Goal: Task Accomplishment & Management: Manage account settings

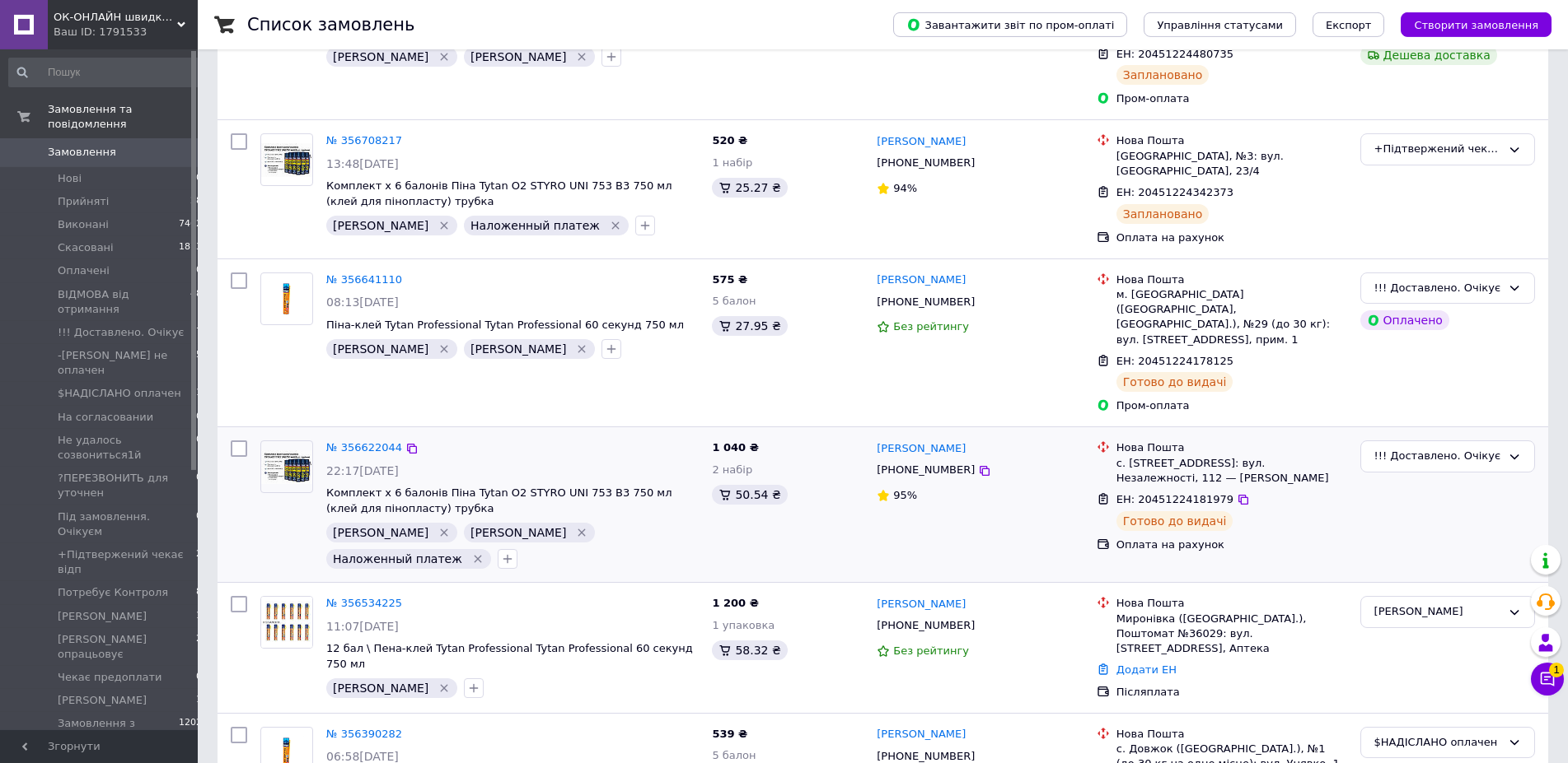
scroll to position [420, 0]
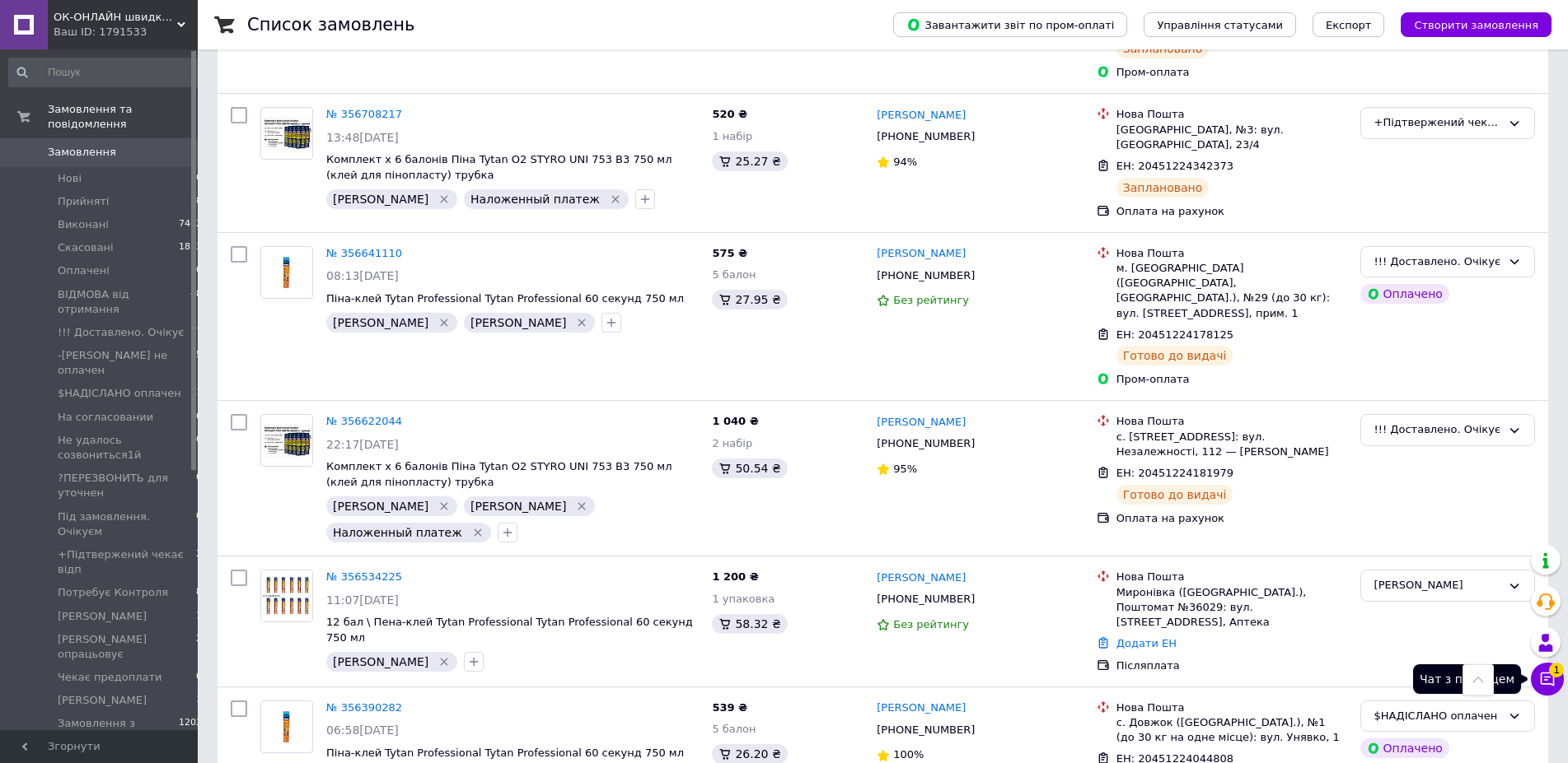
click at [1542, 677] on icon at bounding box center [1546, 679] width 16 height 16
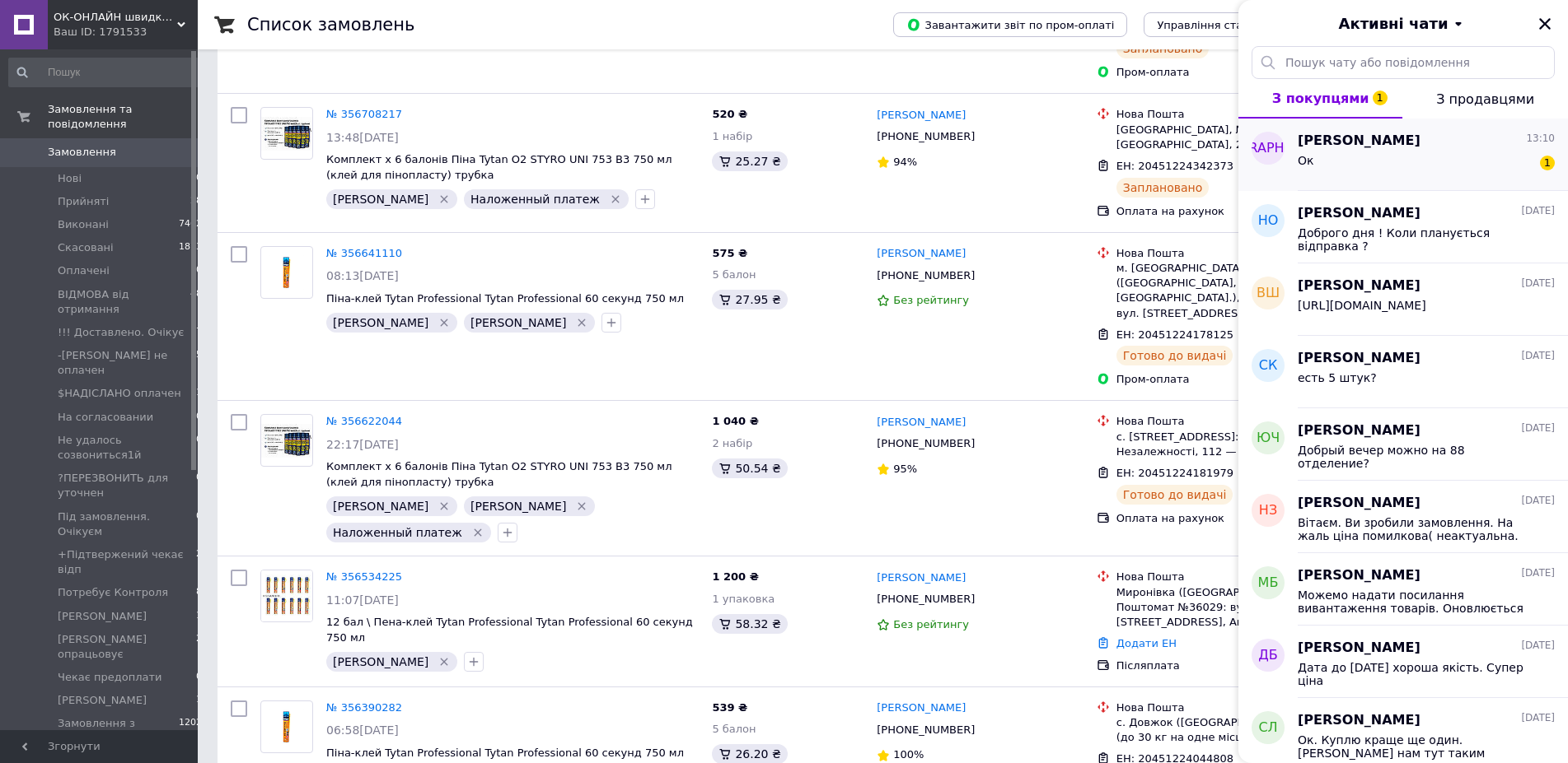
click at [1431, 181] on div "[PERSON_NAME] 13:10 Ок 1" at bounding box center [1433, 155] width 271 height 72
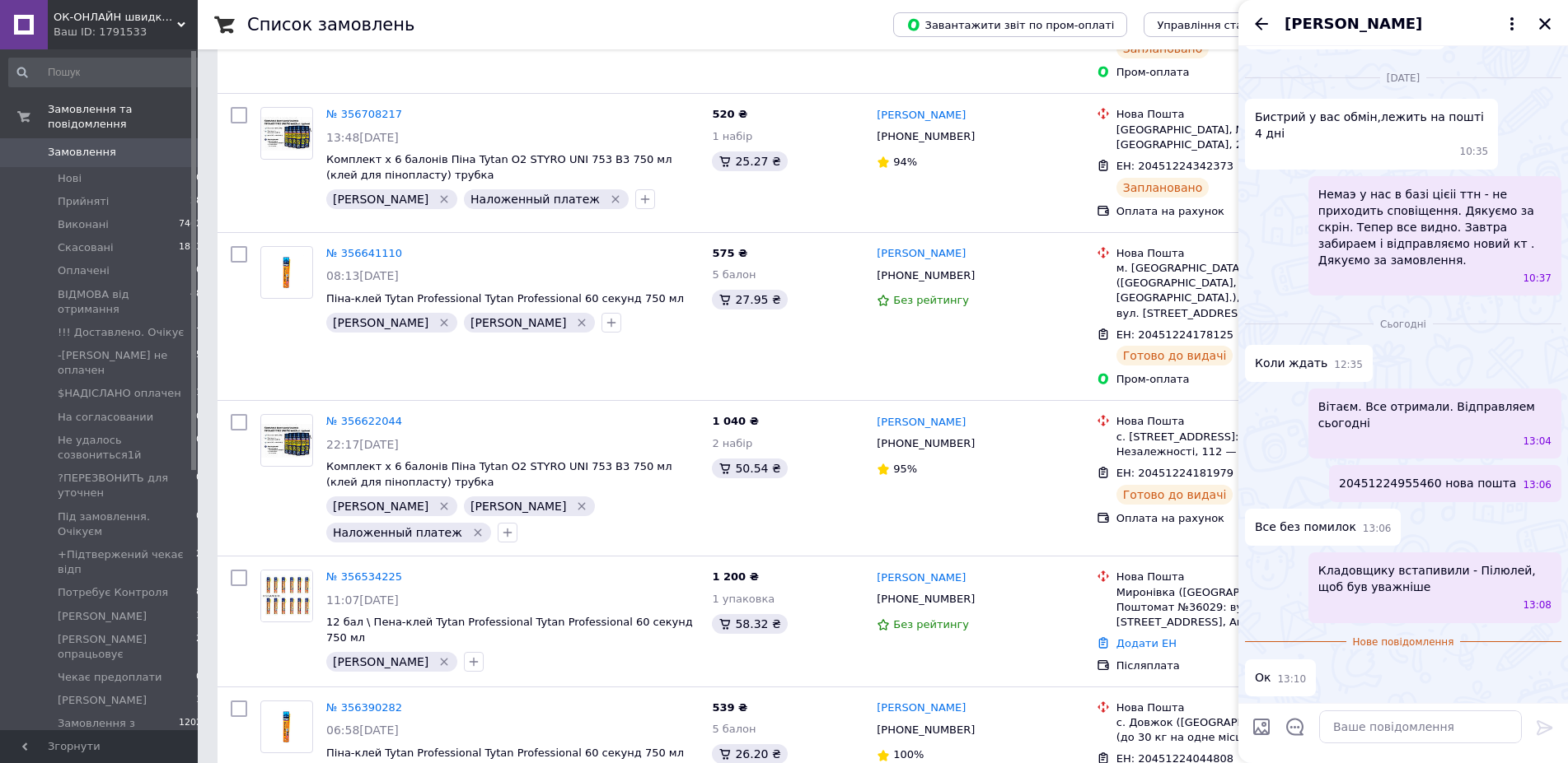
scroll to position [2391, 0]
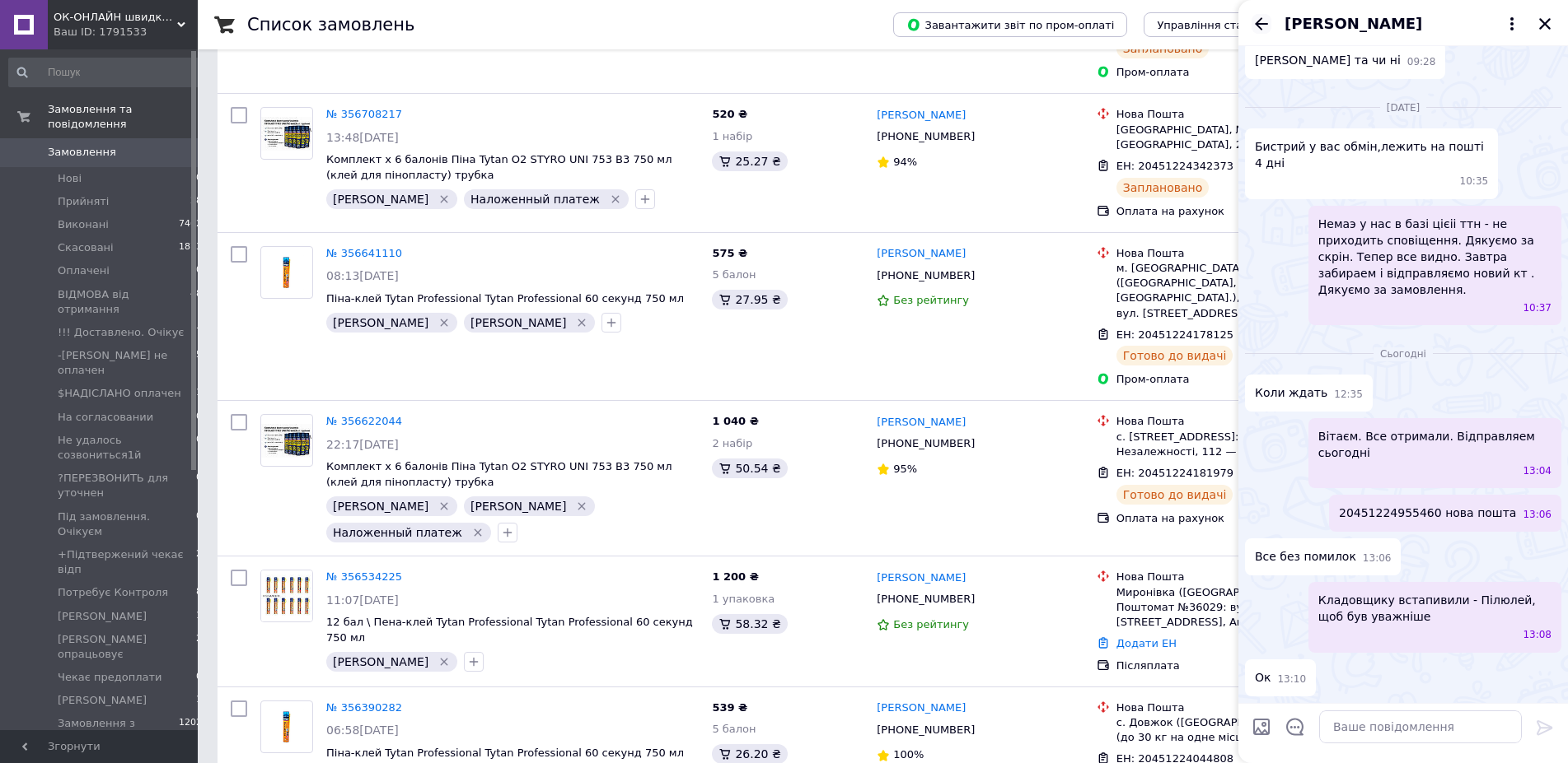
click at [1253, 27] on icon "Назад" at bounding box center [1260, 23] width 20 height 20
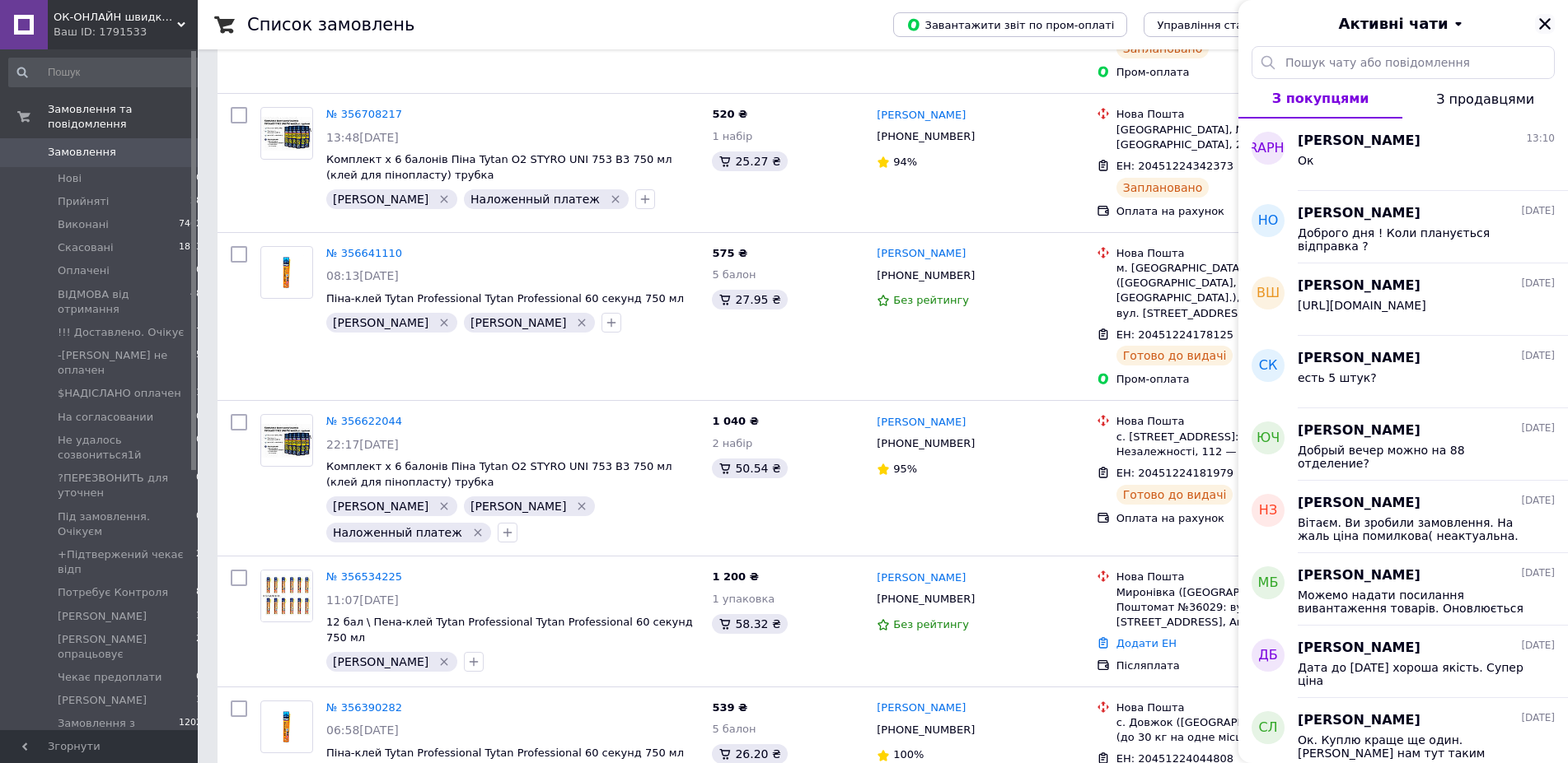
click at [1544, 28] on icon "Закрити" at bounding box center [1544, 23] width 15 height 15
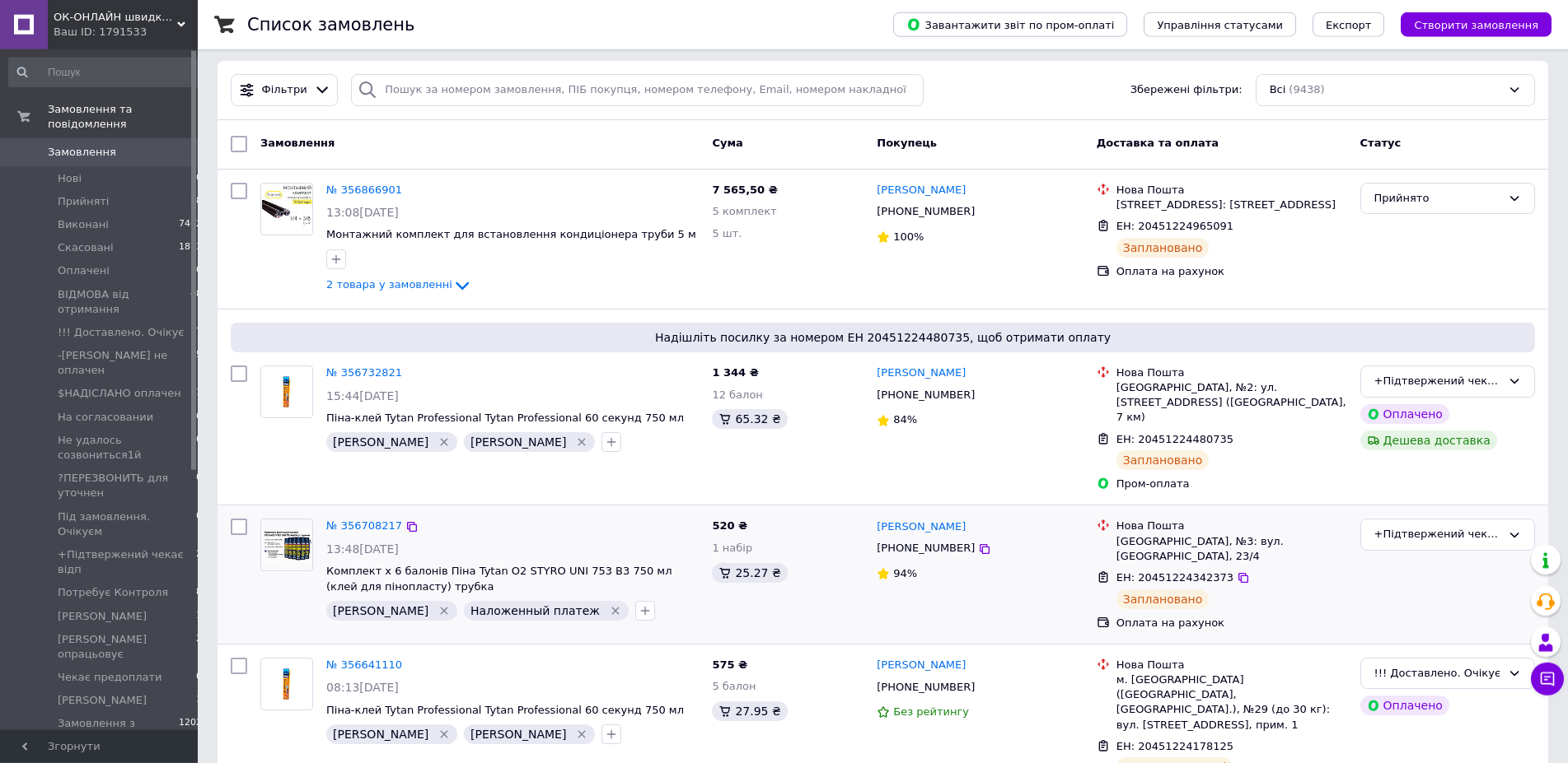
scroll to position [0, 0]
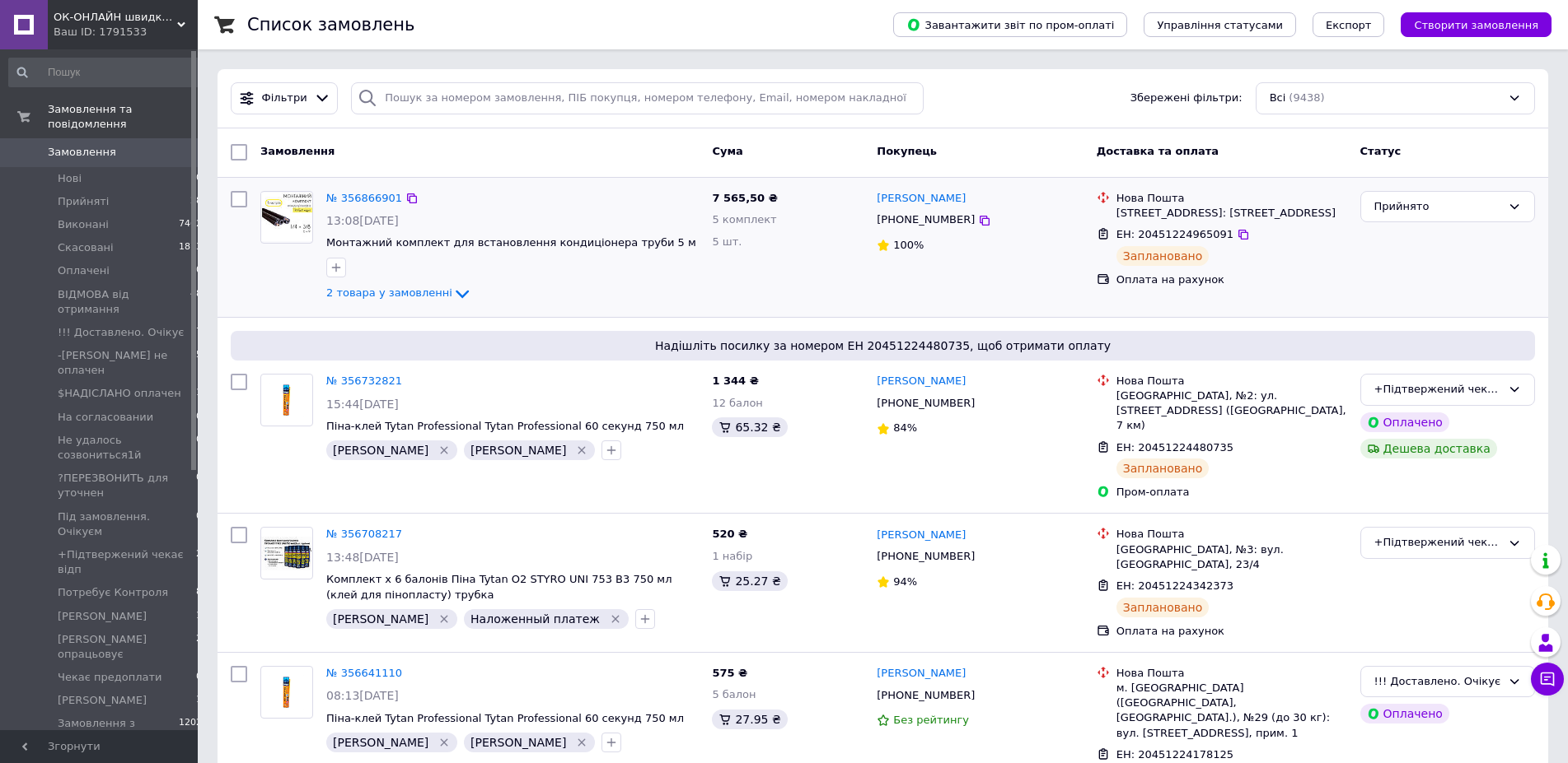
click at [370, 301] on div "2 товара у замовленні" at bounding box center [513, 294] width 372 height 20
click at [370, 299] on span "2 товара у замовленні" at bounding box center [389, 294] width 126 height 12
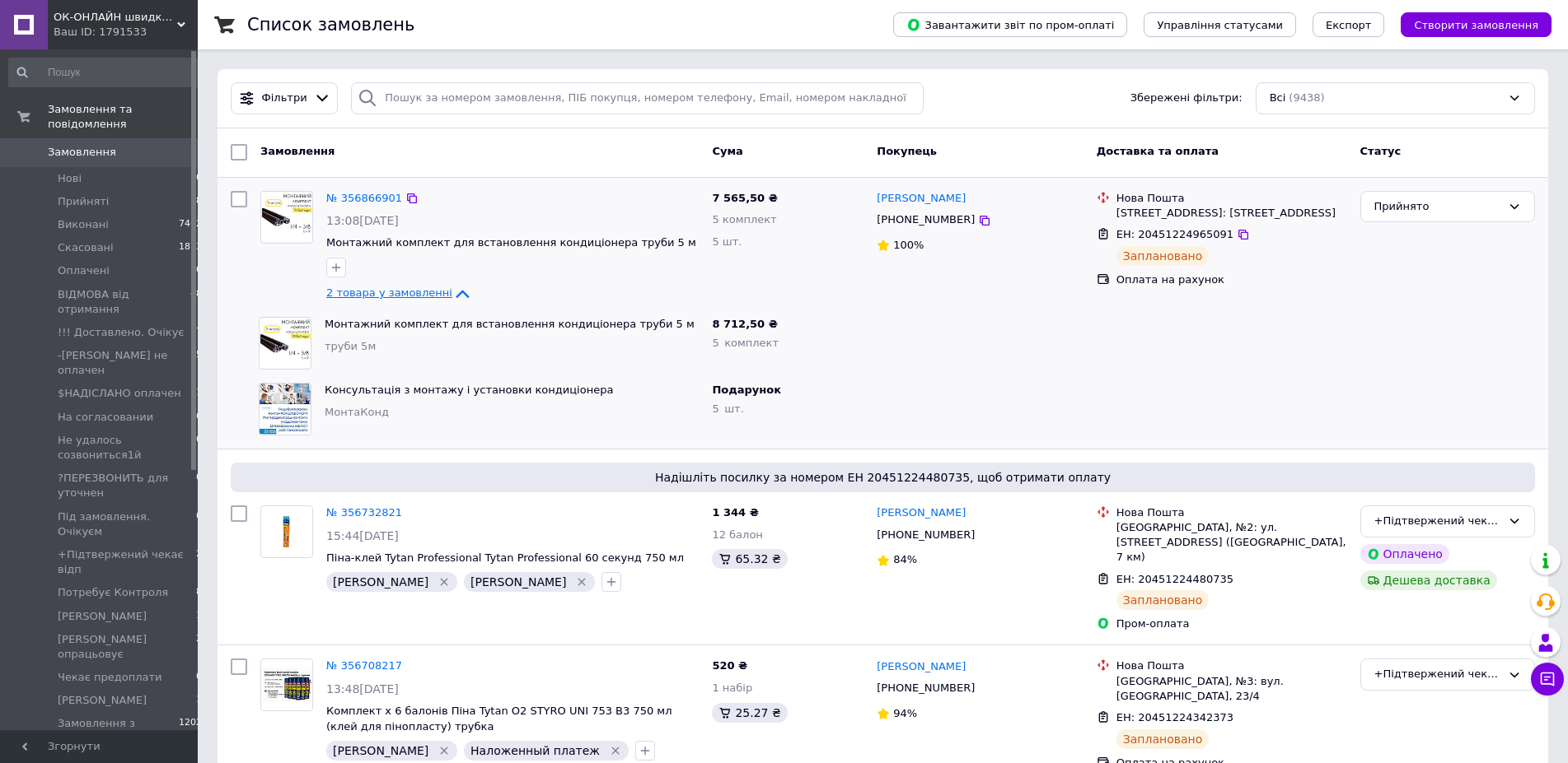
click at [370, 299] on span "2 товара у замовленні" at bounding box center [389, 294] width 126 height 12
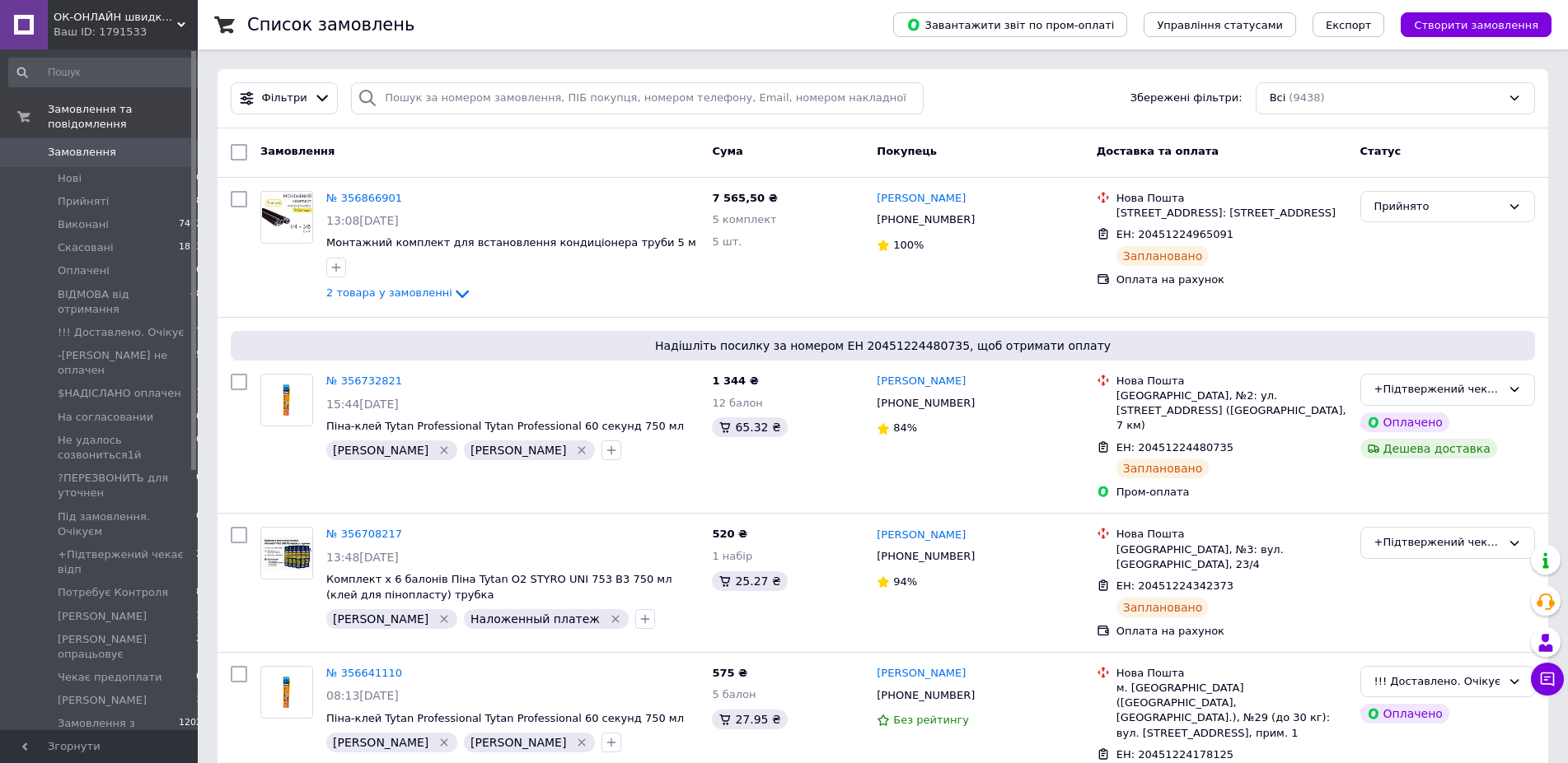
click at [84, 145] on span "Замовлення" at bounding box center [81, 152] width 68 height 15
click at [411, 297] on span "2 товара у замовленні" at bounding box center [389, 294] width 126 height 12
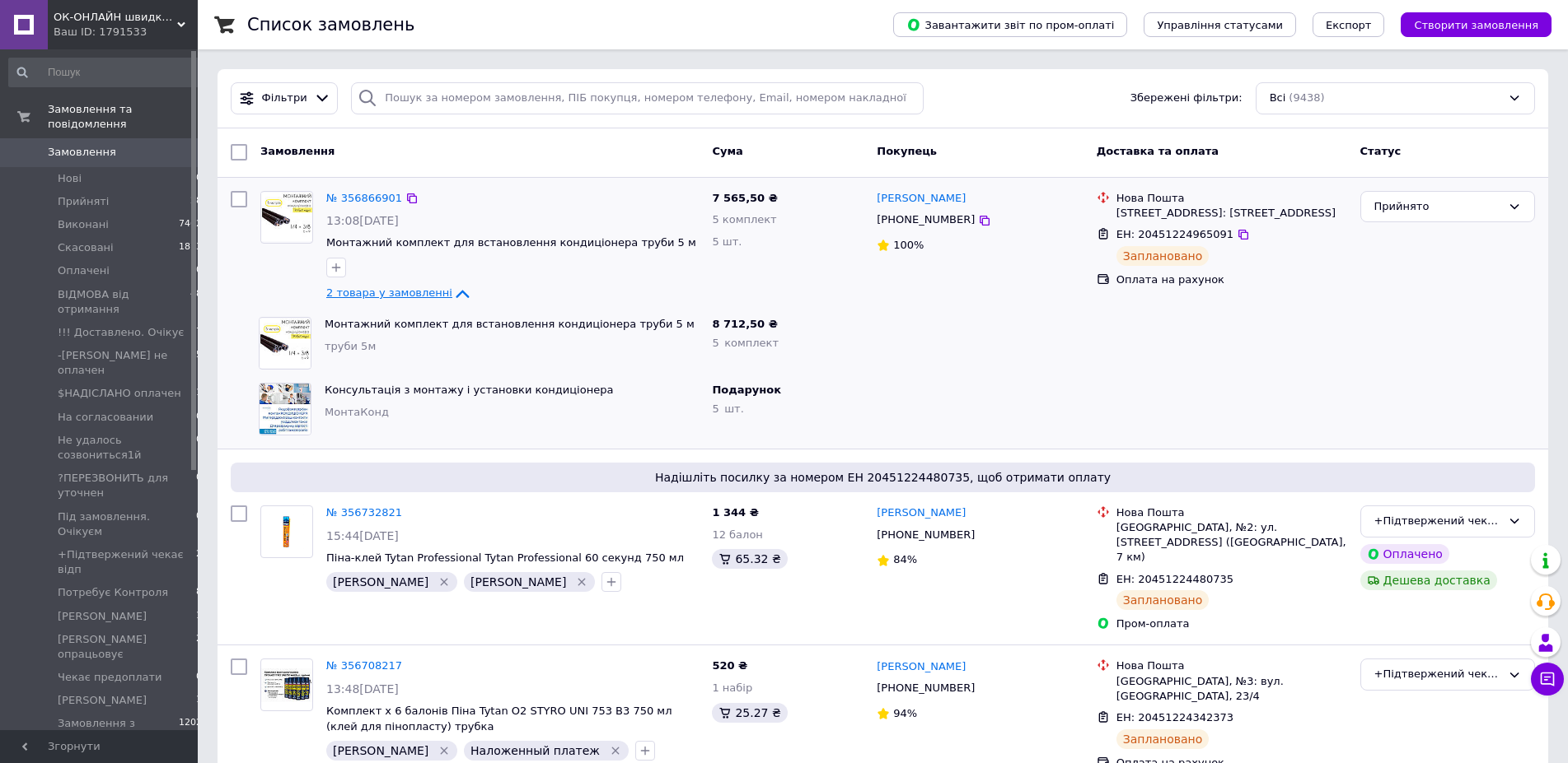
click at [411, 297] on span "2 товара у замовленні" at bounding box center [389, 294] width 126 height 12
